Goal: Information Seeking & Learning: Learn about a topic

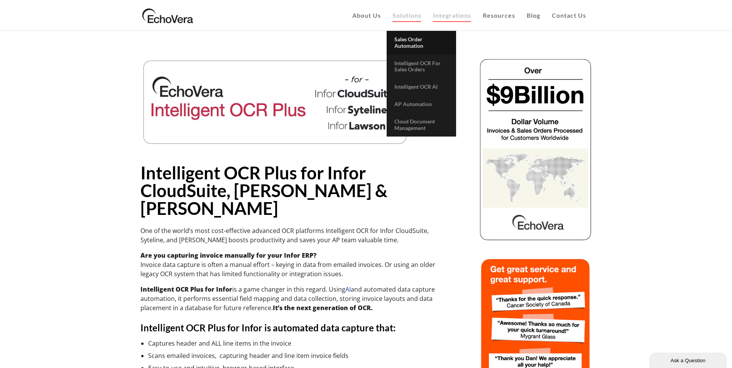
click at [405, 39] on span "Sales Order Automation" at bounding box center [408, 42] width 29 height 13
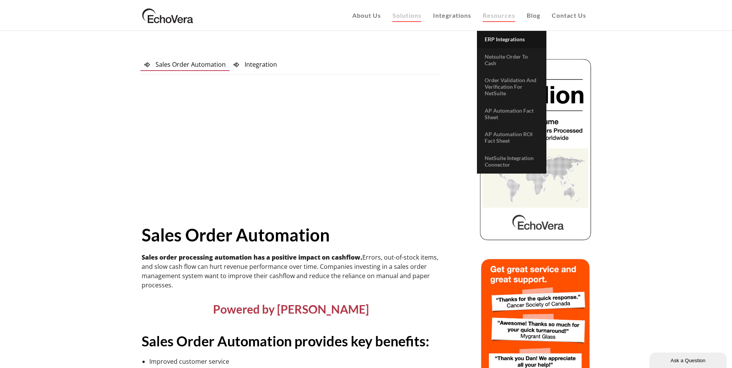
click at [500, 42] on span "ERP Integrations" at bounding box center [504, 39] width 40 height 7
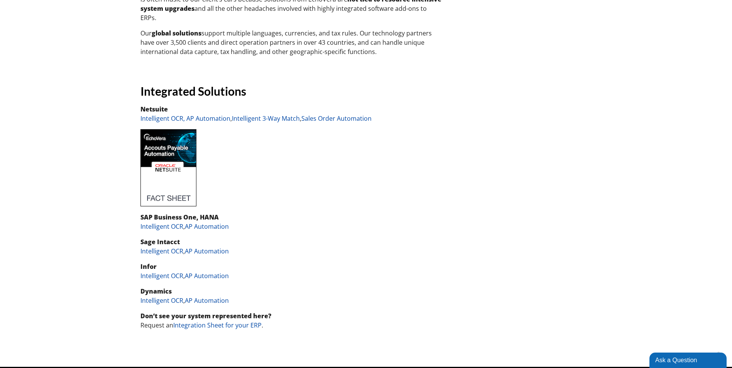
scroll to position [540, 0]
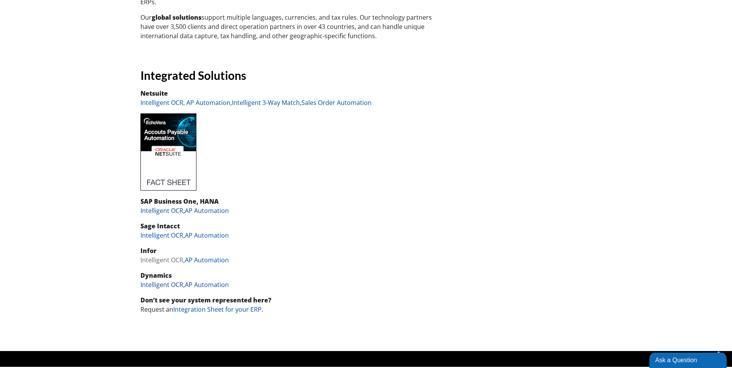
click at [159, 260] on link "Intelligent OCR" at bounding box center [161, 260] width 43 height 8
